Goal: Navigation & Orientation: Find specific page/section

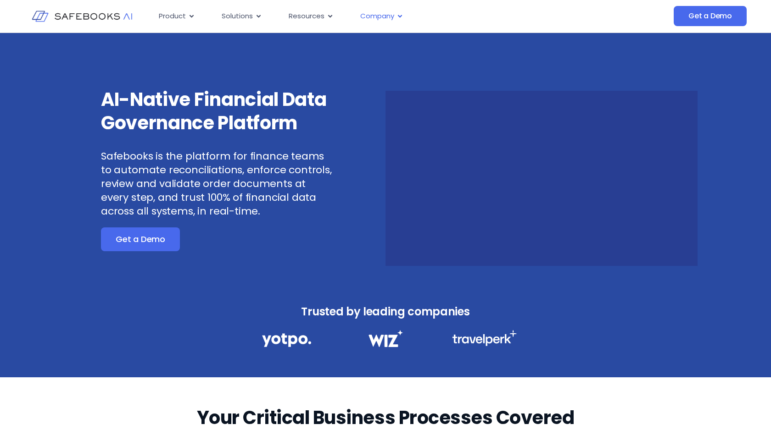
click at [393, 19] on span "Company" at bounding box center [377, 16] width 34 height 11
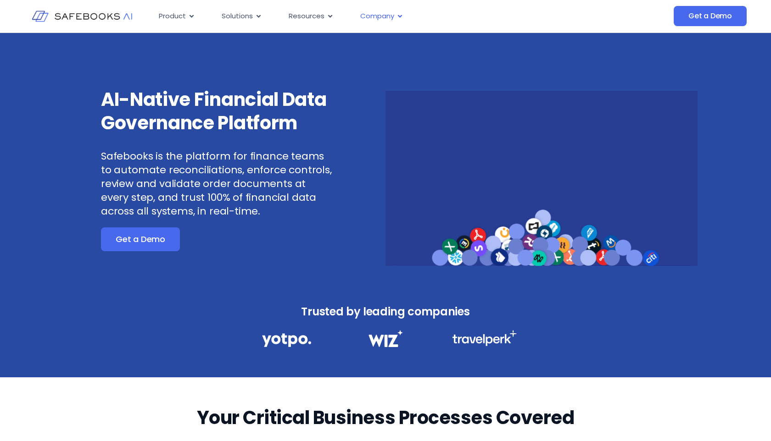
click at [400, 11] on button "Close Company Open Company" at bounding box center [400, 16] width 7 height 11
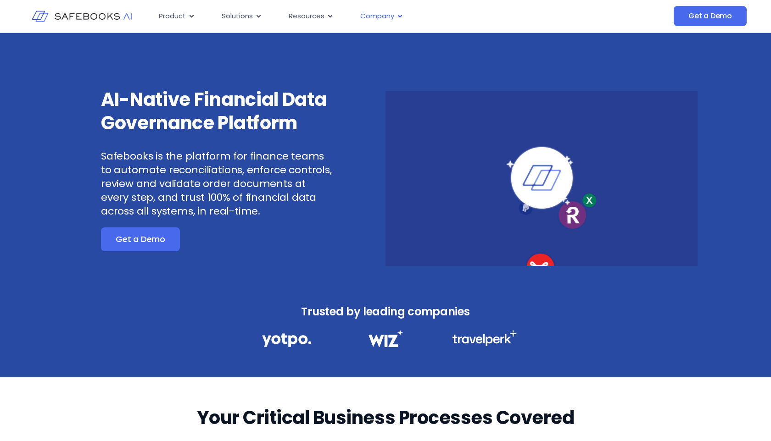
click at [398, 15] on icon "Menu" at bounding box center [400, 16] width 7 height 7
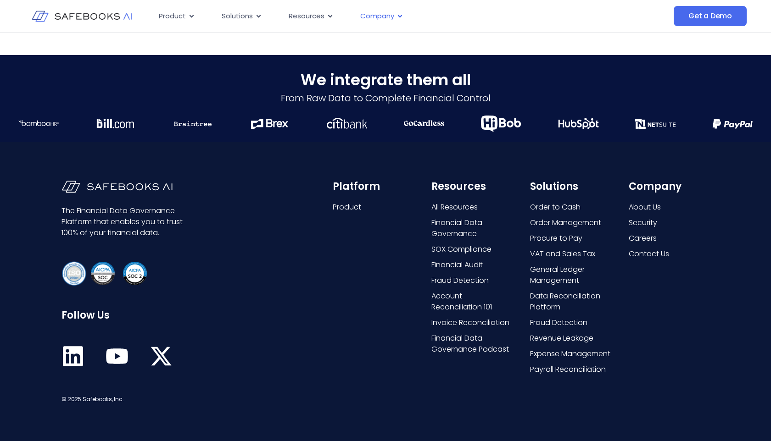
scroll to position [2302, 0]
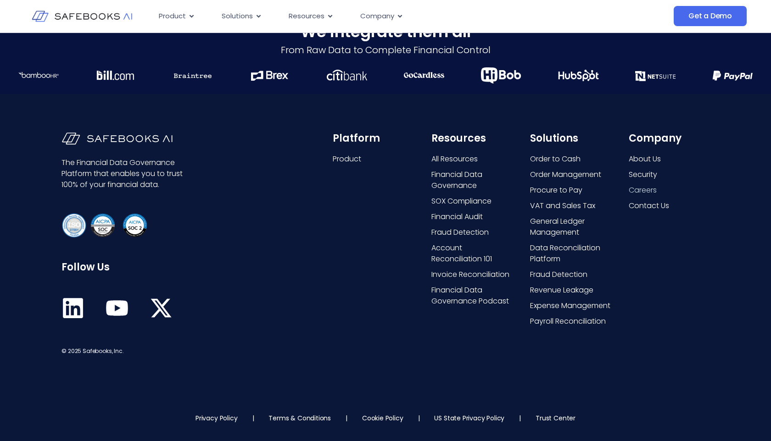
click at [637, 190] on span "Careers" at bounding box center [643, 190] width 28 height 11
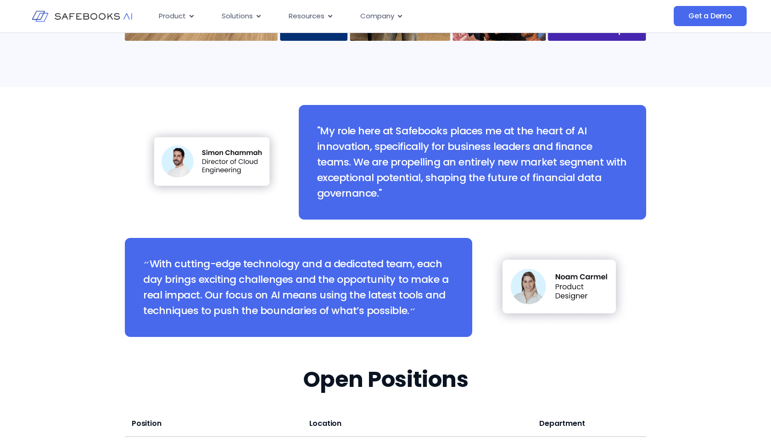
scroll to position [809, 0]
